Goal: Task Accomplishment & Management: Complete application form

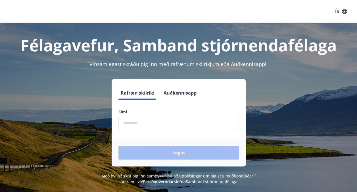
click at [210, 124] on input "phone" at bounding box center [179, 123] width 121 height 14
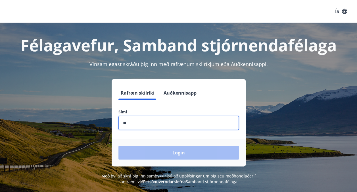
type input "*"
click at [140, 121] on input "phone" at bounding box center [179, 123] width 121 height 14
click at [125, 121] on input "phone" at bounding box center [179, 123] width 121 height 14
type input "********"
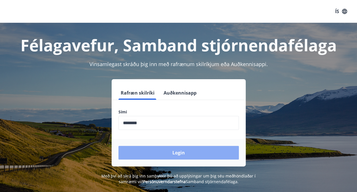
click at [179, 152] on button "Login" at bounding box center [179, 153] width 121 height 14
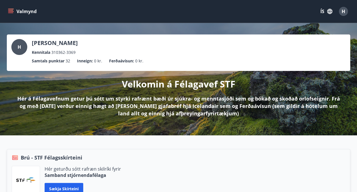
click at [11, 11] on icon "menu" at bounding box center [11, 11] width 6 height 1
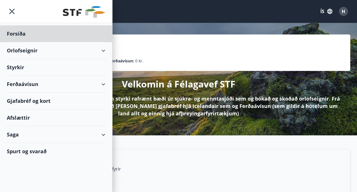
click at [19, 42] on div "Styrkir" at bounding box center [56, 33] width 99 height 17
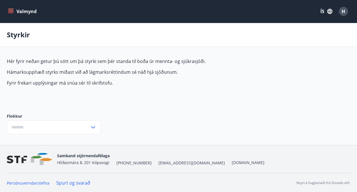
type input "***"
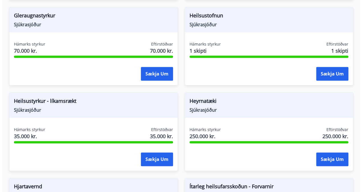
scroll to position [318, 0]
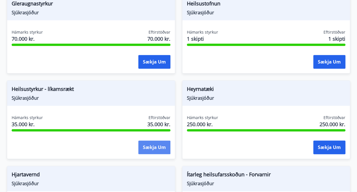
click at [151, 144] on button "Sækja um" at bounding box center [154, 147] width 32 height 14
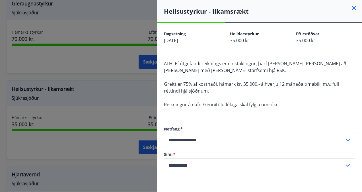
click at [236, 119] on div "**********" at bounding box center [259, 149] width 191 height 69
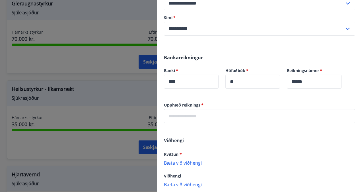
scroll to position [148, 0]
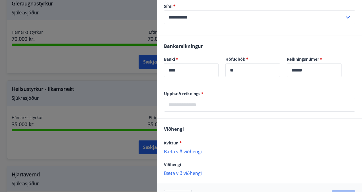
click at [224, 104] on input "text" at bounding box center [259, 105] width 191 height 14
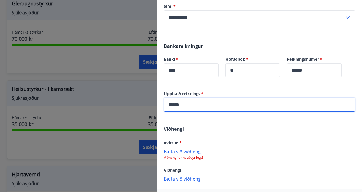
type input "******"
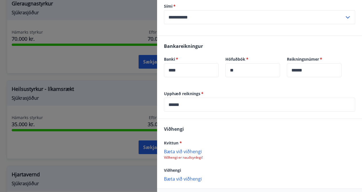
click at [241, 140] on div "Kvittun *" at bounding box center [259, 142] width 191 height 7
click at [179, 151] on p "Bæta við viðhengi" at bounding box center [259, 151] width 191 height 6
click at [241, 172] on div "Viðhengi" at bounding box center [259, 170] width 191 height 7
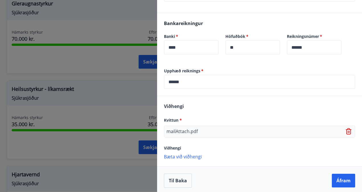
scroll to position [173, 0]
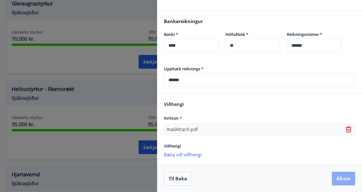
click at [337, 179] on button "Áfram" at bounding box center [343, 178] width 23 height 14
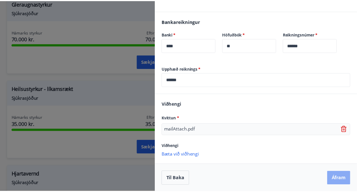
scroll to position [0, 0]
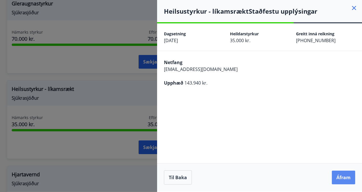
click at [342, 174] on button "Áfram" at bounding box center [343, 177] width 23 height 14
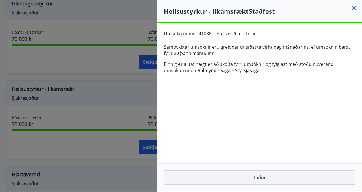
click at [264, 175] on button "Loka" at bounding box center [259, 177] width 191 height 14
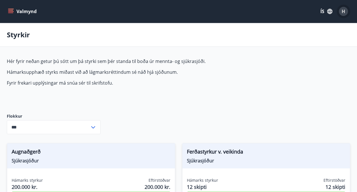
click at [346, 13] on div "H" at bounding box center [343, 11] width 9 height 9
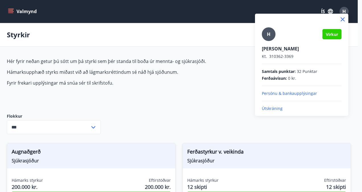
click at [276, 108] on p "Útskráning" at bounding box center [302, 108] width 80 height 6
